Goal: Transaction & Acquisition: Purchase product/service

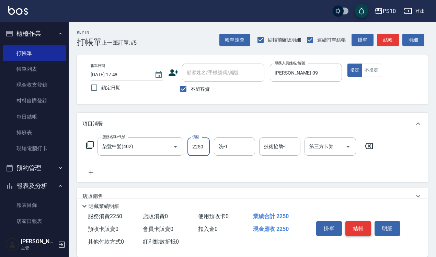
type input "2250"
click at [354, 221] on button "結帳" at bounding box center [358, 228] width 26 height 14
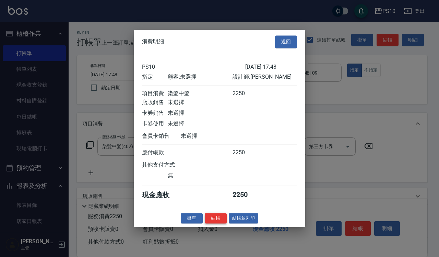
click at [213, 220] on button "結帳" at bounding box center [216, 218] width 22 height 11
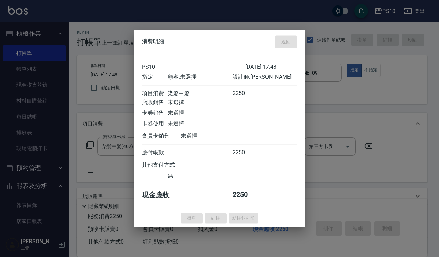
type input "[DATE] 18:50"
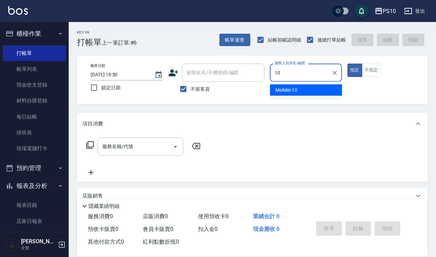
type input "MeiMei-10"
type button "true"
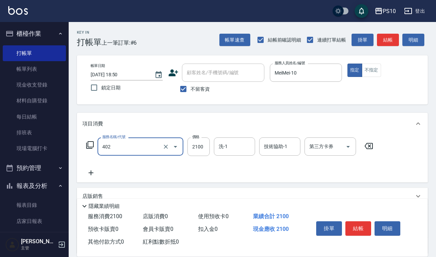
type input "染髮中髮(402)"
type input "3200"
click at [374, 78] on div "帳單日期 [DATE] 18:50 鎖定日期 顧客姓名/手機號碼/編號 顧客姓名/手機號碼/編號 不留客資 服務人員姓名/編號 MeiMei-10 服務人員姓…" at bounding box center [252, 80] width 334 height 33
drag, startPoint x: 354, startPoint y: 73, endPoint x: 364, endPoint y: 91, distance: 20.6
drag, startPoint x: 364, startPoint y: 91, endPoint x: 376, endPoint y: 73, distance: 22.0
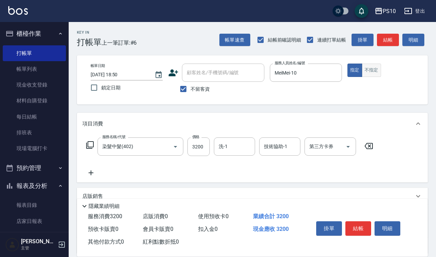
click at [376, 73] on button "不指定" at bounding box center [371, 70] width 19 height 13
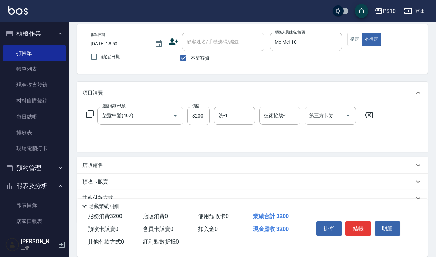
scroll to position [62, 0]
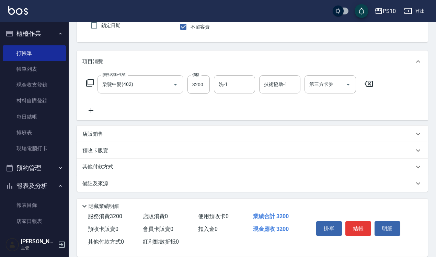
click at [129, 169] on div "其他付款方式" at bounding box center [248, 167] width 332 height 8
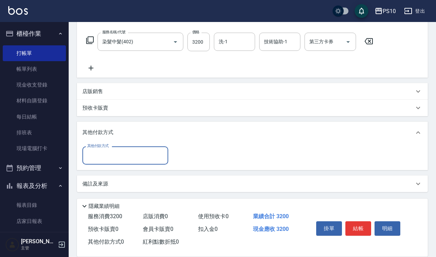
scroll to position [105, 0]
click at [131, 149] on input "其他付款方式" at bounding box center [125, 155] width 80 height 12
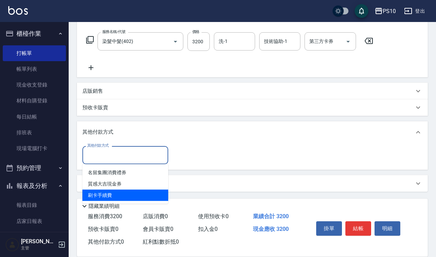
click at [117, 194] on span "刷卡手續費" at bounding box center [125, 195] width 86 height 11
type input "刷卡手續費"
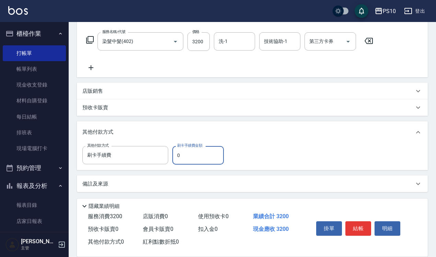
drag, startPoint x: 181, startPoint y: 157, endPoint x: 177, endPoint y: 156, distance: 4.1
click at [177, 156] on input "0" at bounding box center [197, 155] width 51 height 19
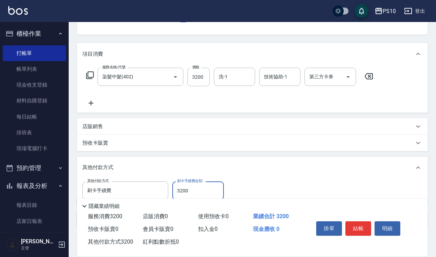
scroll to position [0, 0]
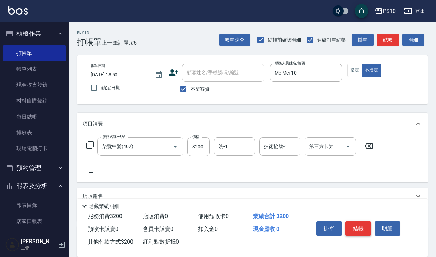
type input "3200"
click at [356, 224] on button "結帳" at bounding box center [358, 228] width 26 height 14
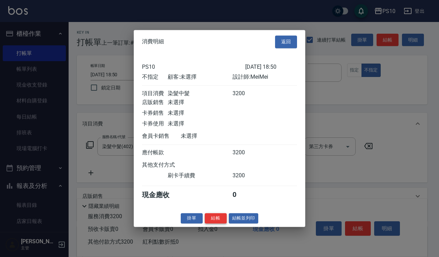
click at [221, 223] on button "結帳" at bounding box center [216, 218] width 22 height 11
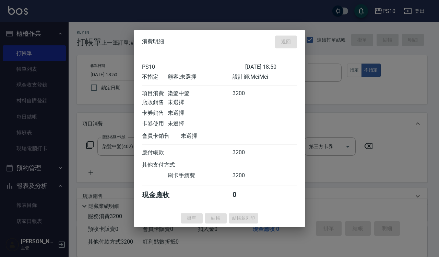
type input "[DATE] 18:51"
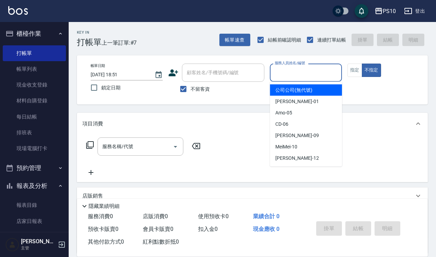
drag, startPoint x: 296, startPoint y: 80, endPoint x: 288, endPoint y: 72, distance: 10.7
click at [288, 72] on input "服務人員姓名/編號" at bounding box center [306, 73] width 66 height 12
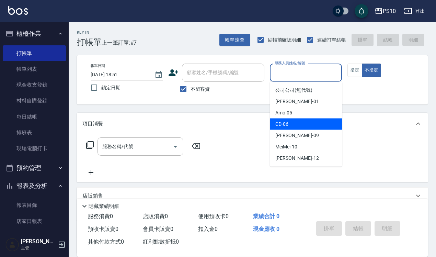
click at [286, 125] on span "CD -06" at bounding box center [281, 124] width 13 height 7
type input "CD-06"
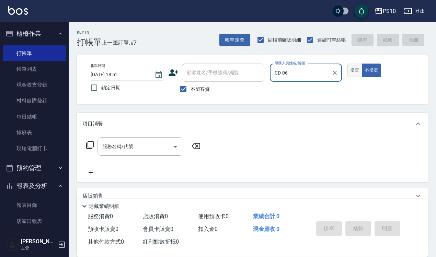
click at [360, 74] on button "指定" at bounding box center [354, 70] width 15 height 13
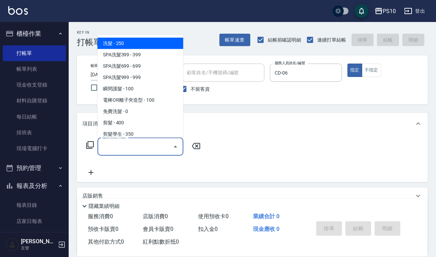
click at [108, 150] on input "服務名稱/代號" at bounding box center [135, 146] width 69 height 12
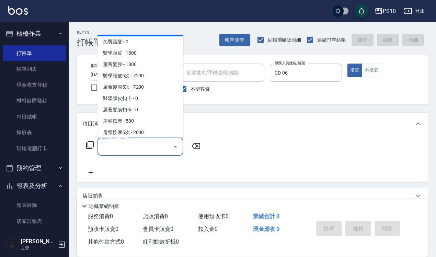
scroll to position [515, 0]
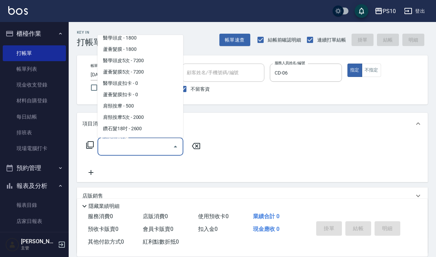
click at [114, 84] on span "醫學頭皮扣卡 - 0" at bounding box center [140, 83] width 86 height 11
type input "醫學頭皮扣卡(605)"
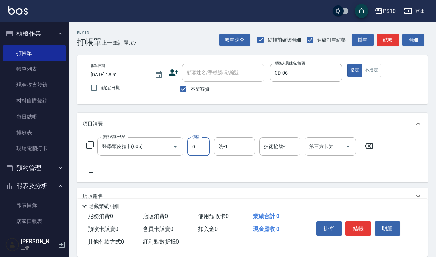
click at [196, 147] on input "0" at bounding box center [198, 146] width 22 height 19
click at [348, 144] on icon "Open" at bounding box center [348, 146] width 8 height 8
type input "1440"
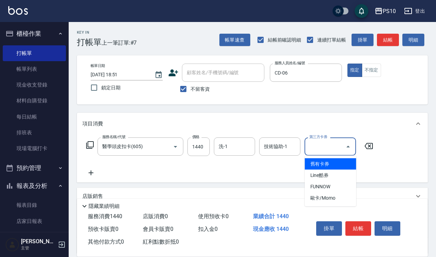
click at [340, 161] on span "舊有卡券" at bounding box center [330, 163] width 51 height 11
type input "舊有卡券"
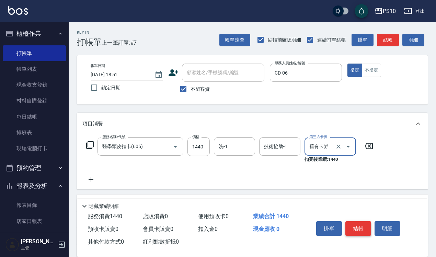
click at [359, 226] on button "結帳" at bounding box center [358, 228] width 26 height 14
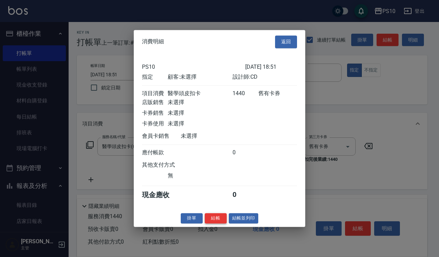
click at [210, 223] on button "結帳" at bounding box center [216, 218] width 22 height 11
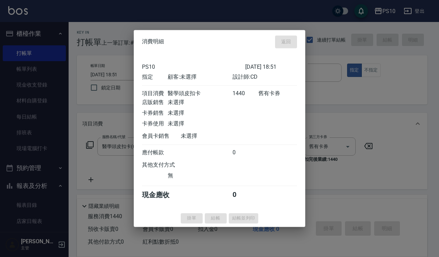
type input "[DATE] 19:10"
